Goal: Information Seeking & Learning: Learn about a topic

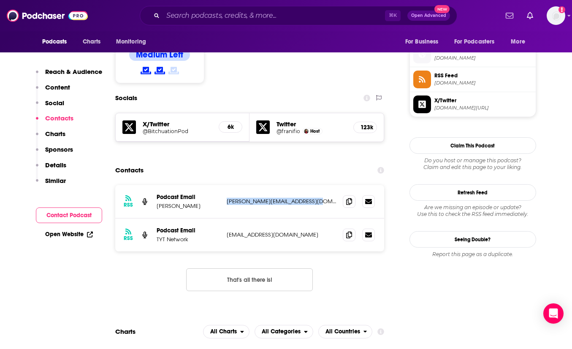
scroll to position [674, 0]
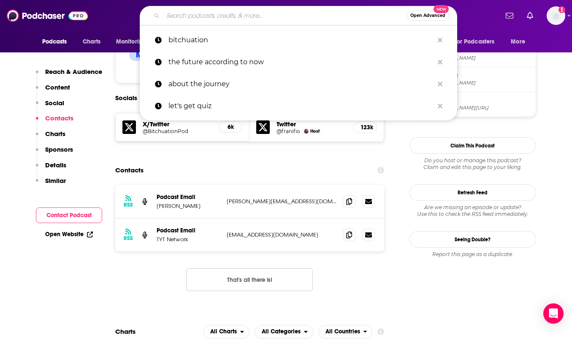
click at [216, 20] on input "Search podcasts, credits, & more..." at bounding box center [285, 16] width 244 height 14
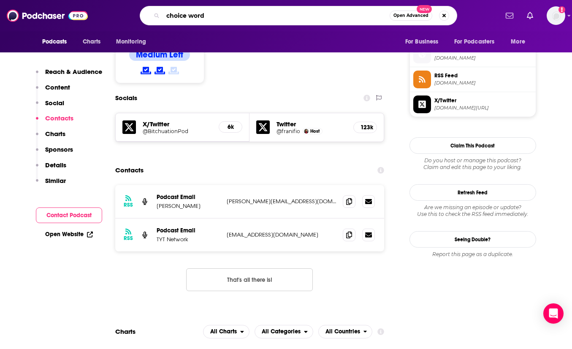
type input "choice words"
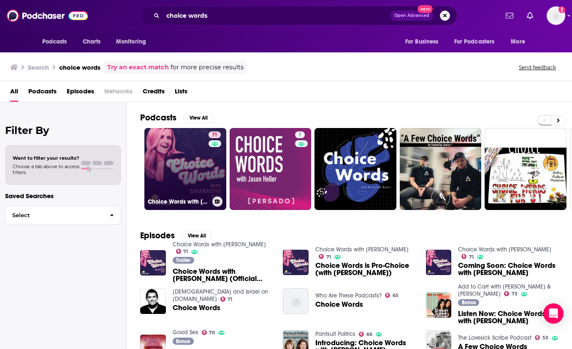
click at [171, 157] on link "71 Choice Words with [PERSON_NAME]" at bounding box center [185, 169] width 82 height 82
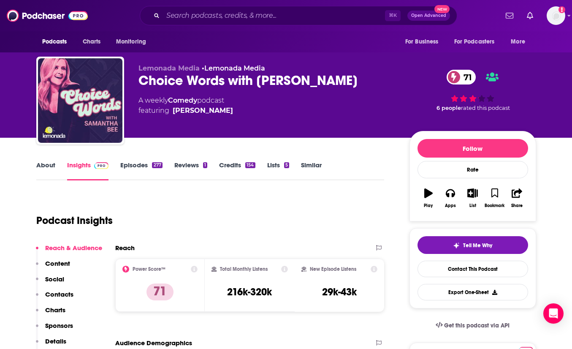
click at [133, 163] on link "Episodes 277" at bounding box center [141, 170] width 42 height 19
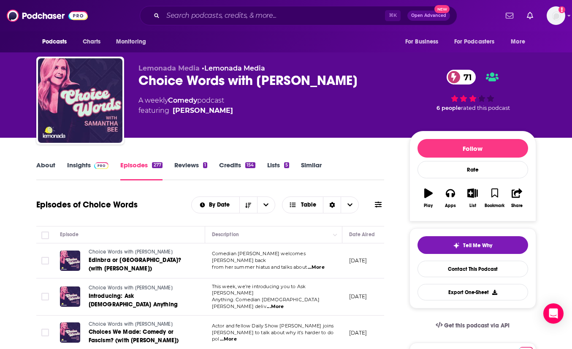
click at [86, 167] on link "Insights" at bounding box center [88, 170] width 42 height 19
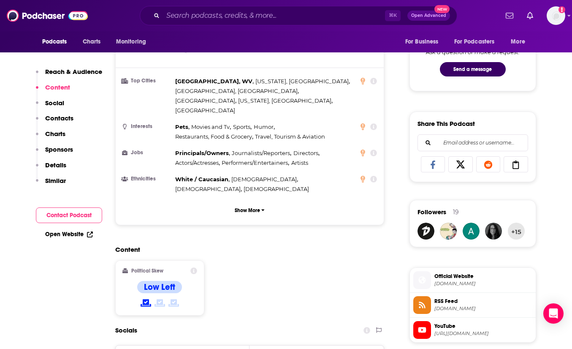
scroll to position [732, 0]
